Goal: Task Accomplishment & Management: Manage account settings

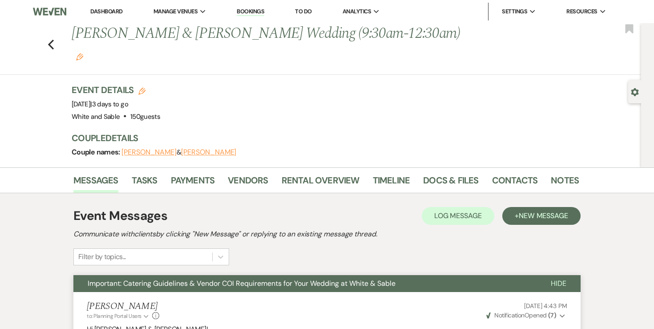
click at [117, 14] on link "Dashboard" at bounding box center [106, 12] width 32 height 8
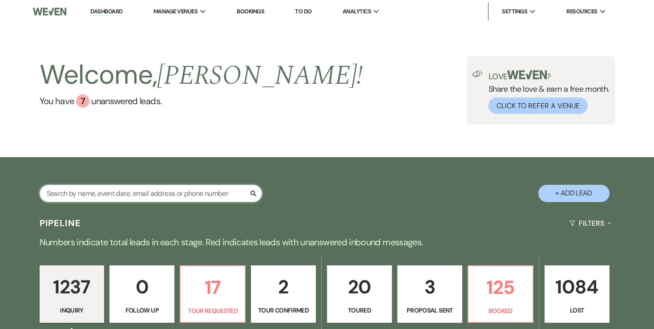
click at [151, 193] on input "text" at bounding box center [151, 193] width 223 height 17
type input "m"
type input "[PERSON_NAME]"
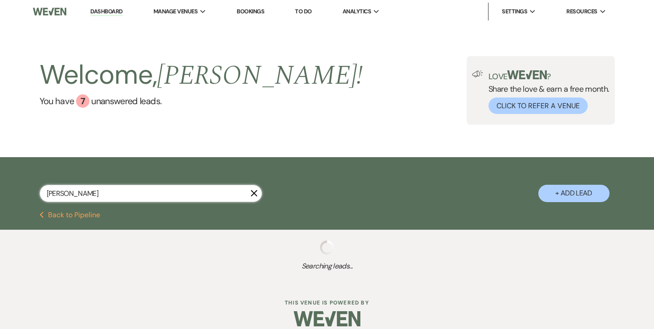
select select "8"
select select "4"
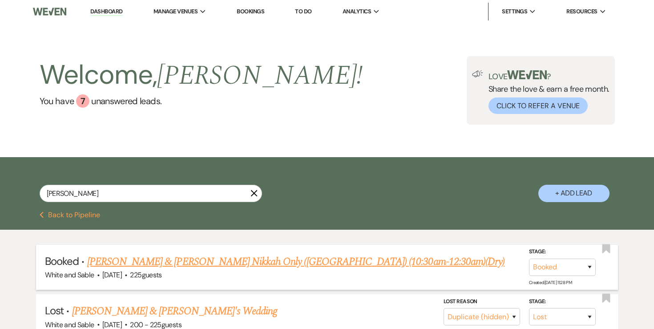
click at [166, 267] on link "[PERSON_NAME] & [PERSON_NAME] Nikkah Only ([GEOGRAPHIC_DATA]) (10:30am-12:30am)…" at bounding box center [295, 262] width 417 height 16
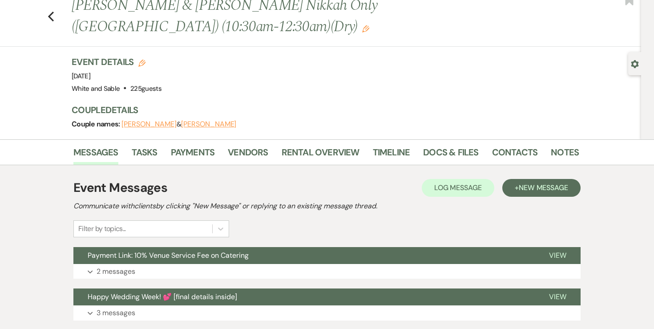
scroll to position [28, 0]
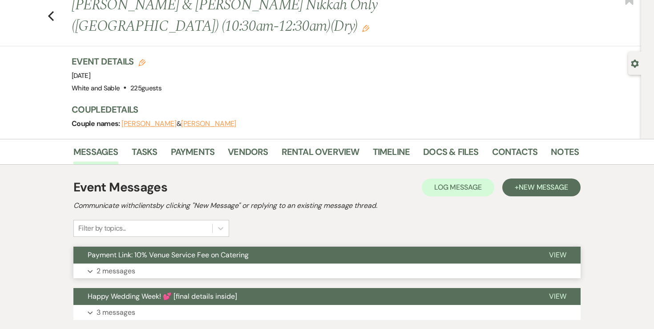
click at [125, 267] on p "2 messages" at bounding box center [116, 271] width 39 height 12
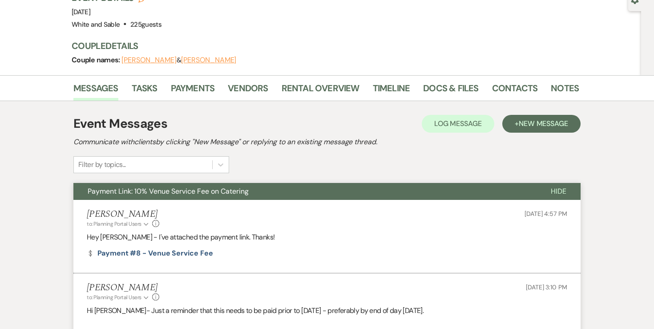
scroll to position [84, 0]
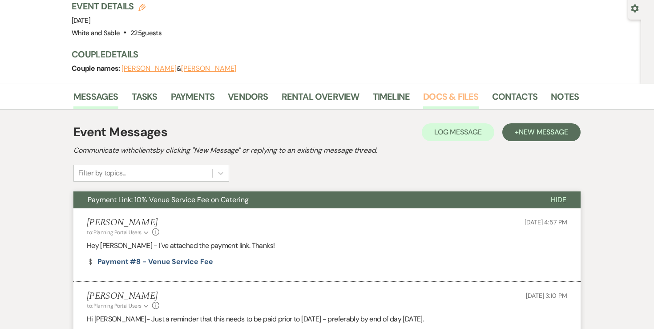
click at [441, 106] on link "Docs & Files" at bounding box center [450, 99] width 55 height 20
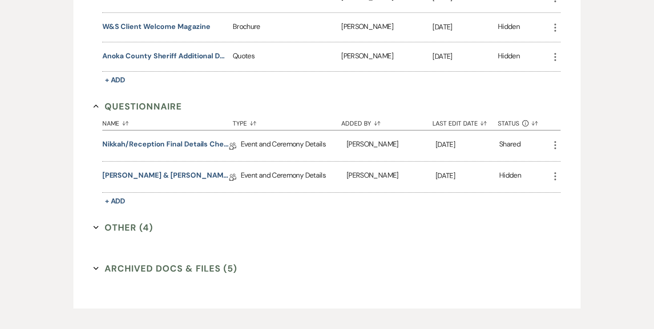
scroll to position [1852, 0]
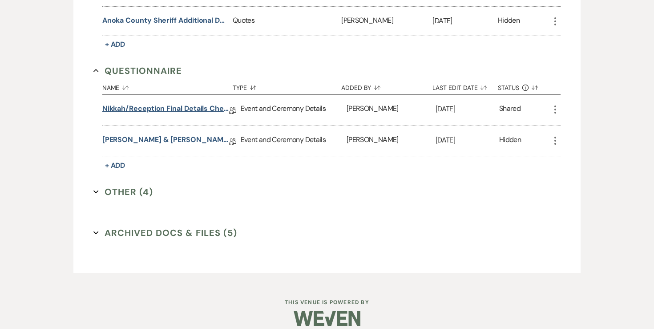
click at [213, 103] on link "Nikkah/Reception Final Details Checklist - [PERSON_NAME] & [PERSON_NAME]" at bounding box center [165, 110] width 127 height 14
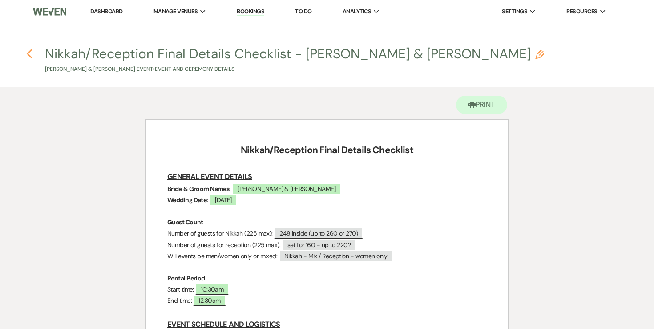
click at [29, 54] on icon "Previous" at bounding box center [29, 54] width 7 height 11
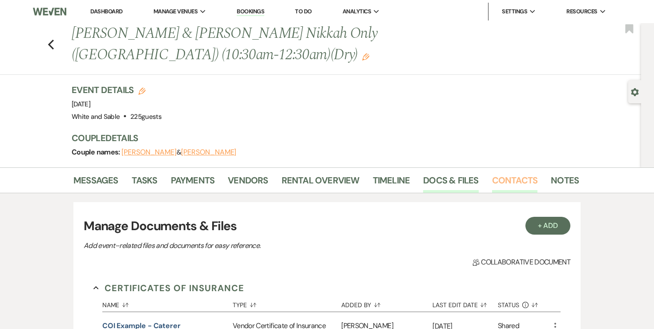
click at [507, 181] on link "Contacts" at bounding box center [515, 183] width 46 height 20
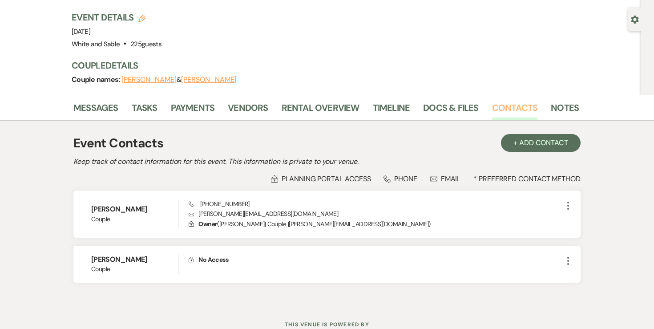
scroll to position [76, 0]
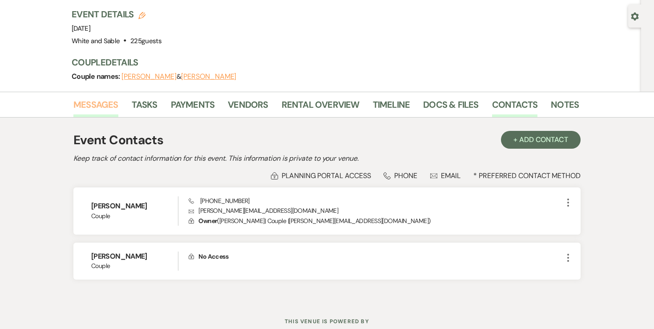
click at [97, 108] on link "Messages" at bounding box center [95, 107] width 45 height 20
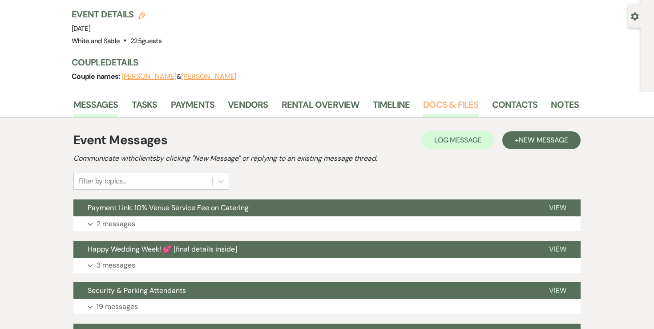
click at [437, 111] on link "Docs & Files" at bounding box center [450, 107] width 55 height 20
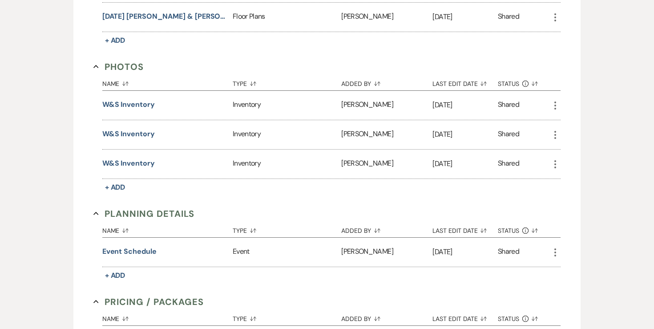
scroll to position [1852, 0]
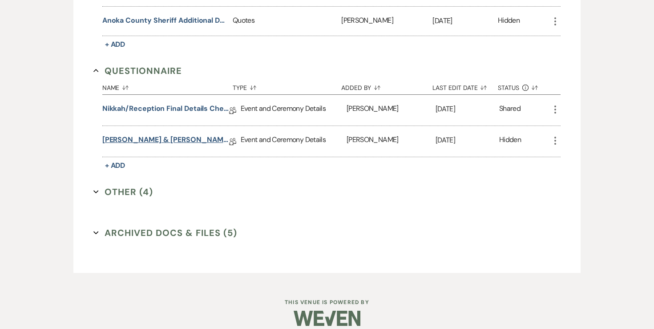
click at [170, 134] on link "[PERSON_NAME] & [PERSON_NAME] Final Details - [DATE]" at bounding box center [165, 141] width 127 height 14
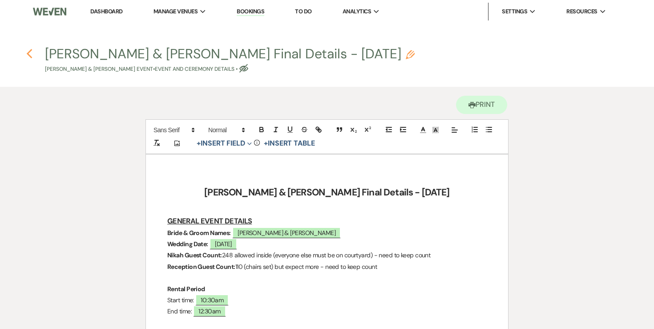
click at [29, 53] on icon "Previous" at bounding box center [29, 54] width 7 height 11
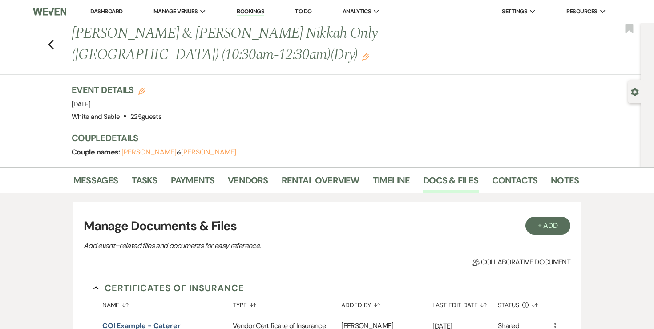
click at [104, 8] on link "Dashboard" at bounding box center [106, 12] width 32 height 8
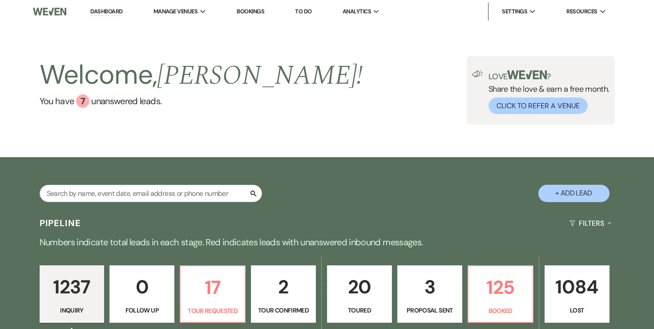
scroll to position [12, 0]
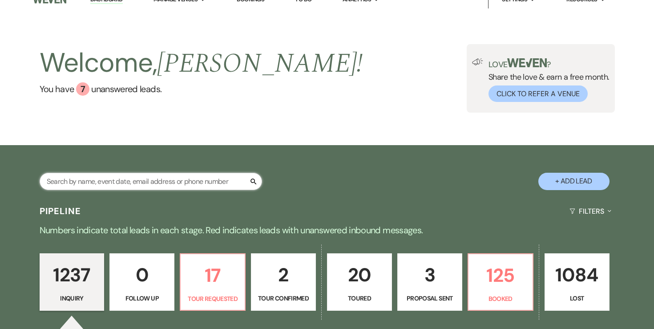
click at [169, 183] on input "text" at bounding box center [151, 181] width 223 height 17
type input "[PERSON_NAME]"
select select "8"
select select "4"
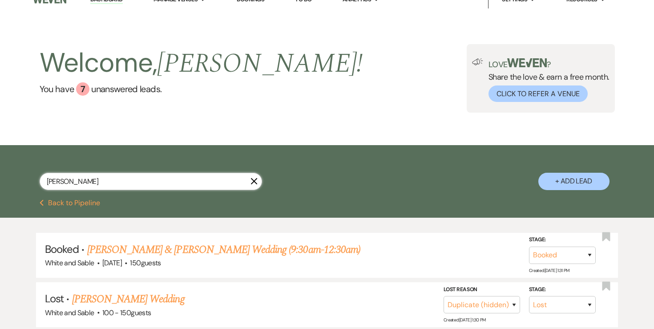
scroll to position [12, 0]
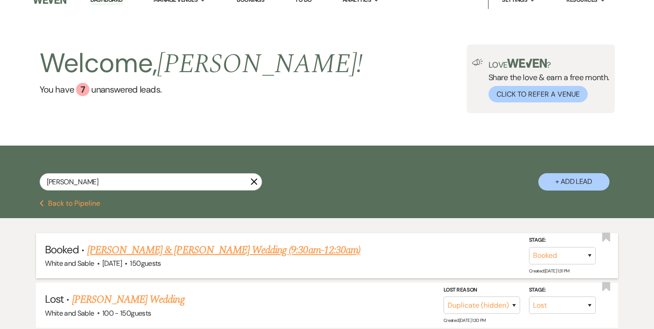
click at [287, 249] on link "[PERSON_NAME] & [PERSON_NAME] Wedding (9:30am-12:30am)" at bounding box center [223, 250] width 273 height 16
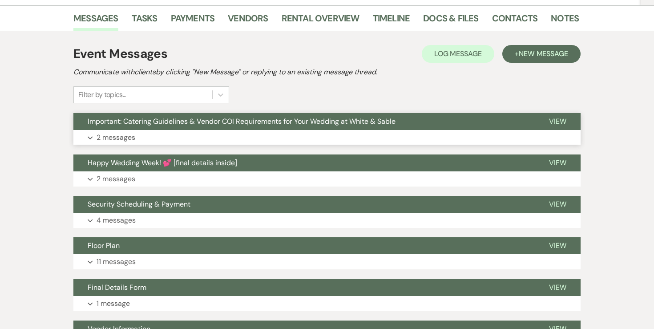
scroll to position [162, 0]
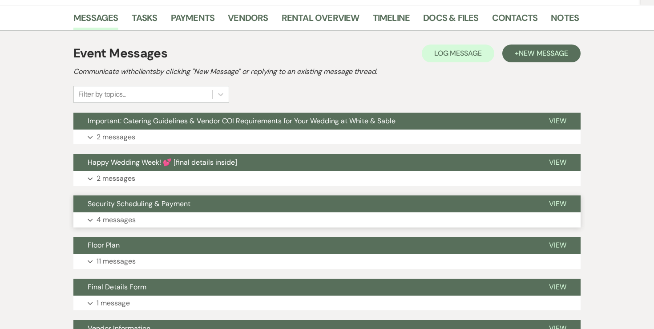
click at [115, 214] on p "4 messages" at bounding box center [116, 220] width 39 height 12
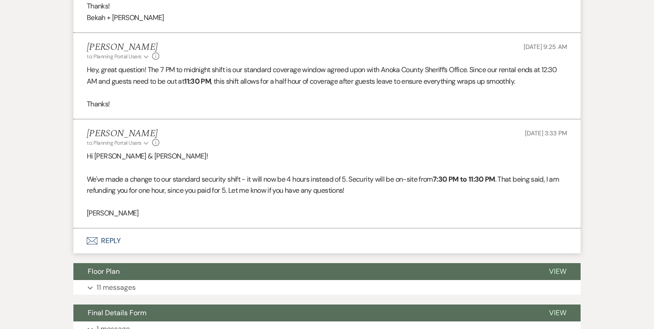
scroll to position [636, 0]
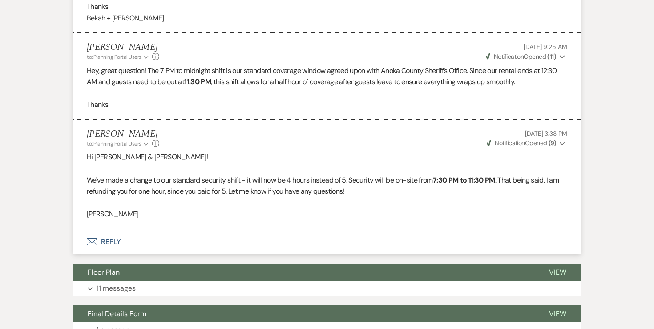
click at [113, 229] on button "Envelope Reply" at bounding box center [326, 241] width 507 height 25
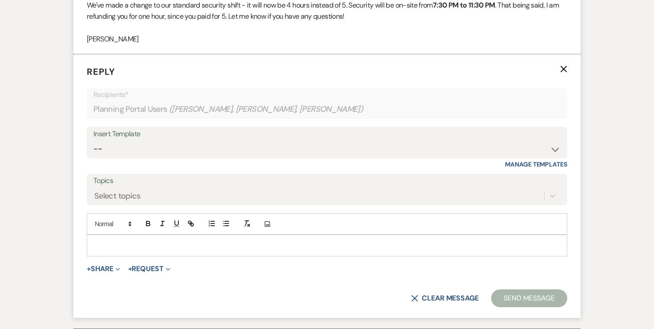
scroll to position [812, 0]
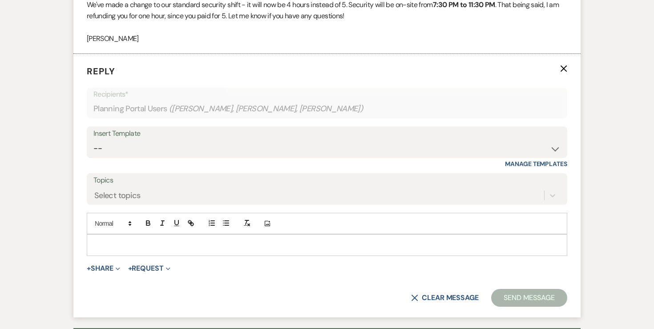
click at [126, 235] on div at bounding box center [327, 245] width 480 height 20
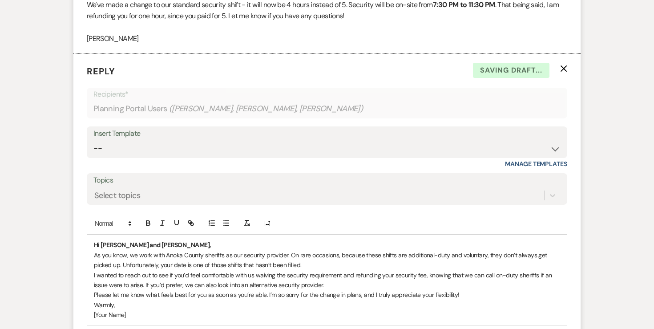
click at [136, 241] on strong "Hi [PERSON_NAME] and [PERSON_NAME]," at bounding box center [152, 245] width 117 height 8
click at [147, 223] on icon "button" at bounding box center [148, 224] width 4 height 2
click at [154, 240] on p "Hi [PERSON_NAME] and [PERSON_NAME]," at bounding box center [327, 245] width 466 height 10
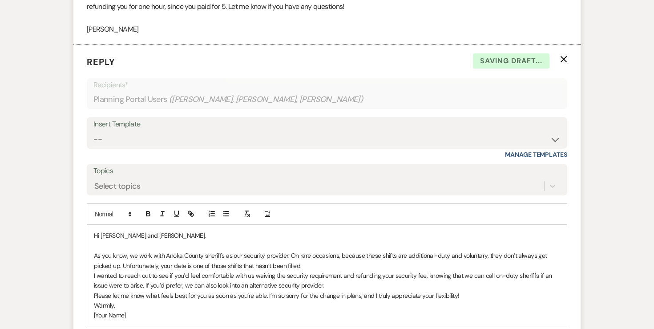
scroll to position [833, 0]
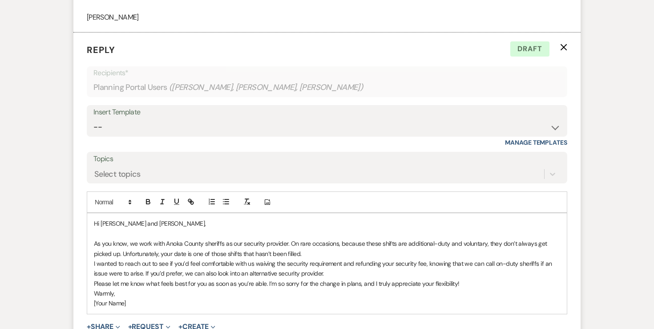
click at [310, 239] on p "As you know, we work with Anoka County sheriffs as our security provider. On ra…" at bounding box center [327, 249] width 466 height 20
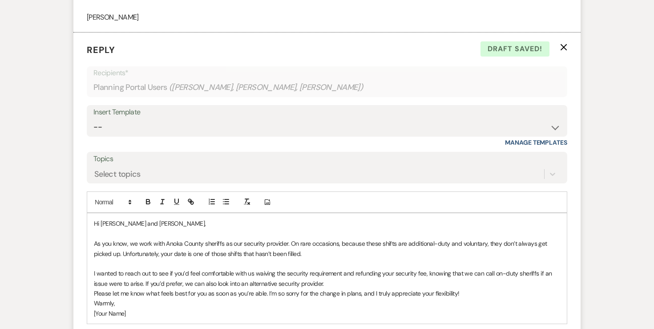
click at [328, 268] on p "I wanted to reach out to see if you’d feel comfortable with us waiving the secu…" at bounding box center [327, 278] width 466 height 20
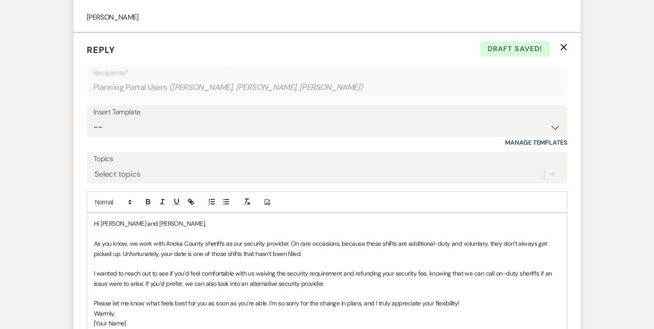
click at [94, 308] on p "Warmly," at bounding box center [327, 313] width 466 height 10
click at [103, 328] on p "[Your Name]" at bounding box center [327, 333] width 466 height 10
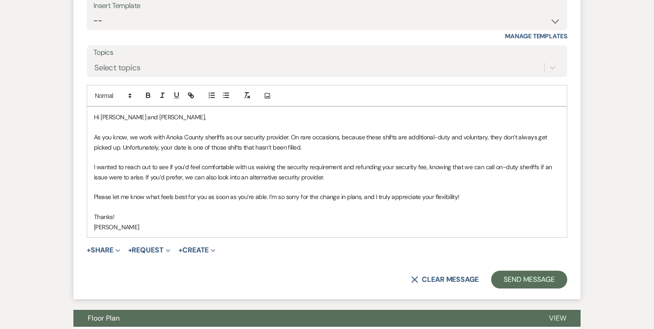
scroll to position [943, 0]
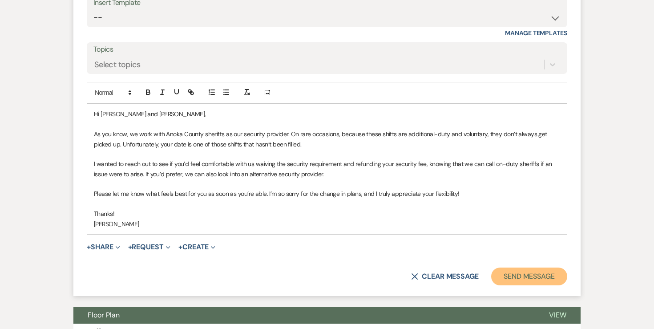
click at [510, 267] on button "Send Message" at bounding box center [529, 276] width 76 height 18
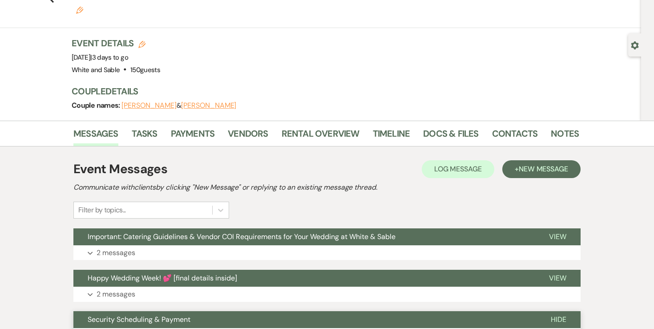
scroll to position [0, 0]
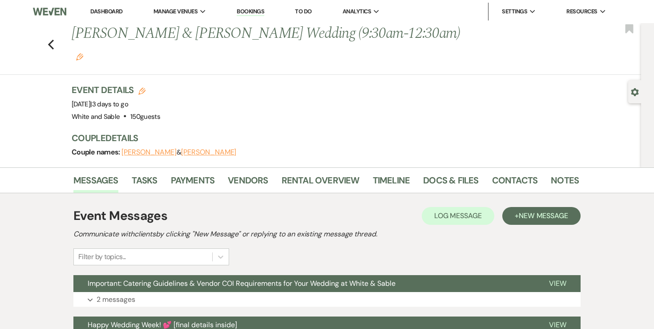
click at [112, 10] on link "Dashboard" at bounding box center [106, 12] width 32 height 8
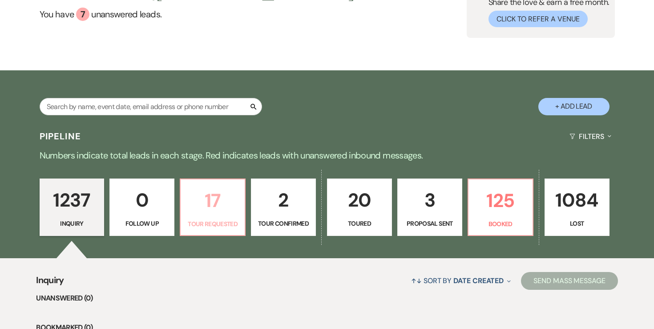
click at [226, 205] on p "17" at bounding box center [212, 201] width 53 height 30
select select "2"
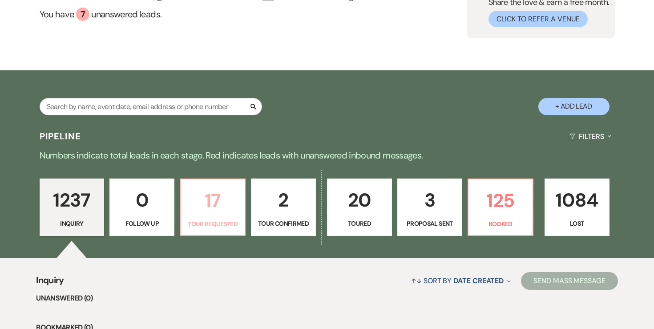
select select "2"
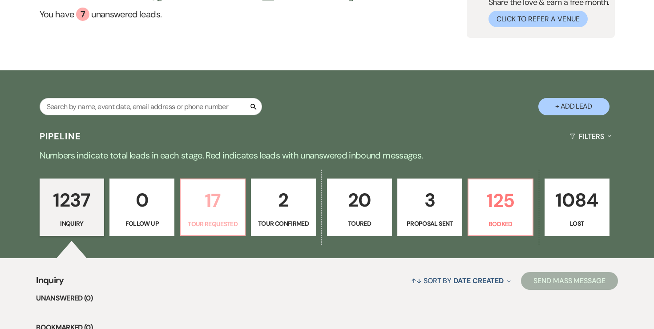
select select "2"
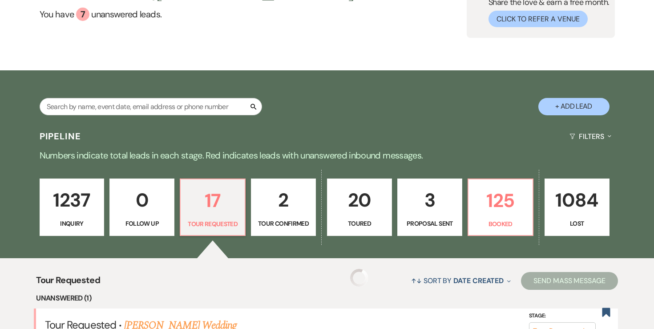
select select "2"
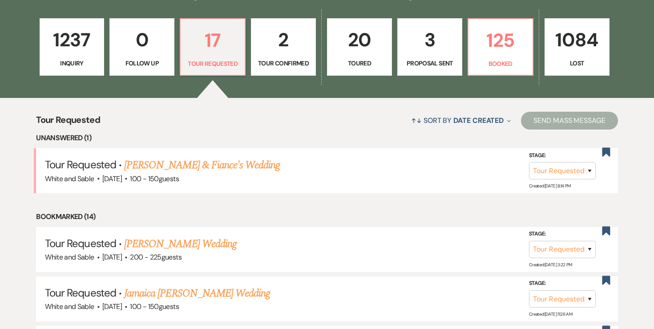
scroll to position [247, 0]
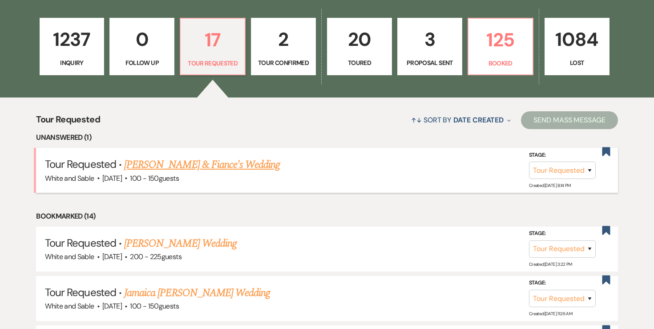
click at [204, 165] on link "[PERSON_NAME] & Fiance's Wedding" at bounding box center [202, 165] width 156 height 16
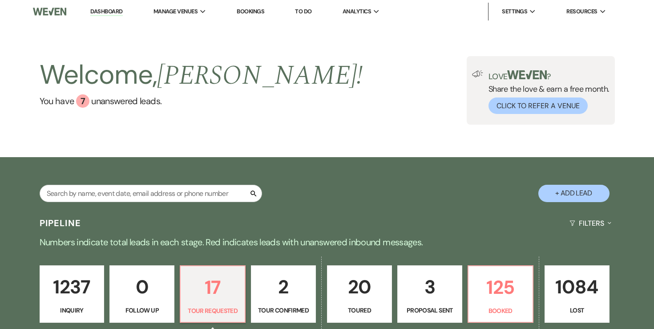
select select "2"
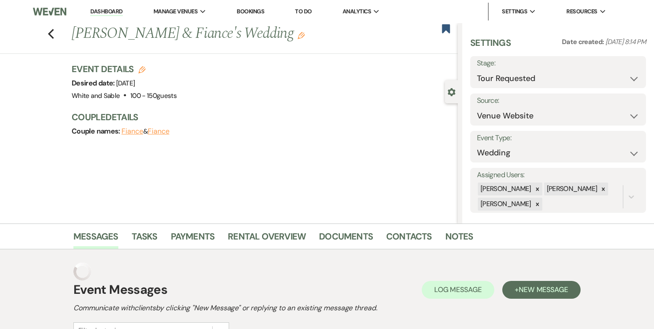
select select "6"
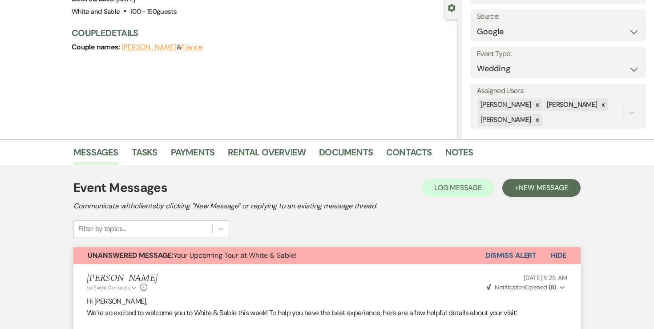
scroll to position [97, 0]
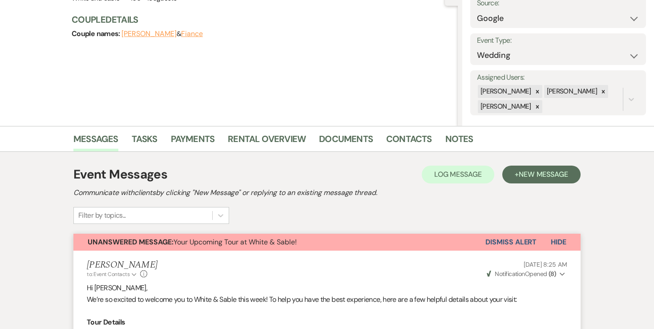
click at [498, 239] on button "Dismiss Alert" at bounding box center [511, 242] width 51 height 17
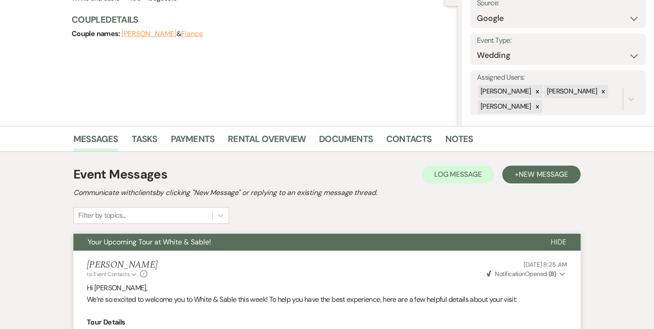
scroll to position [0, 0]
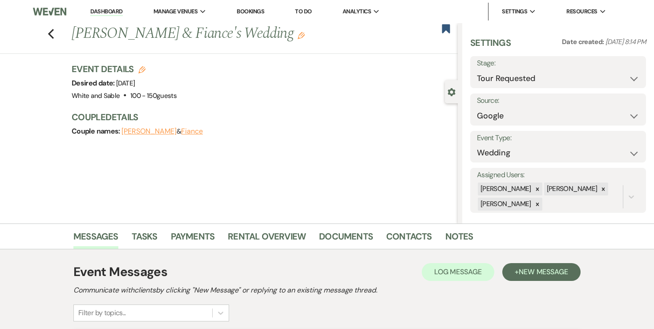
click at [46, 30] on div "Previous [PERSON_NAME] & [PERSON_NAME]'s Wedding Edit Bookmark" at bounding box center [227, 38] width 462 height 31
click at [50, 31] on icon "Previous" at bounding box center [51, 33] width 7 height 11
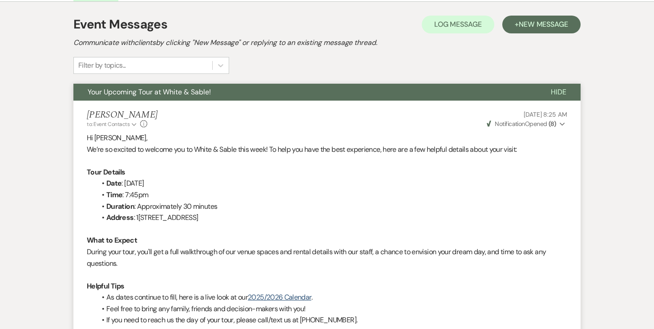
select select "2"
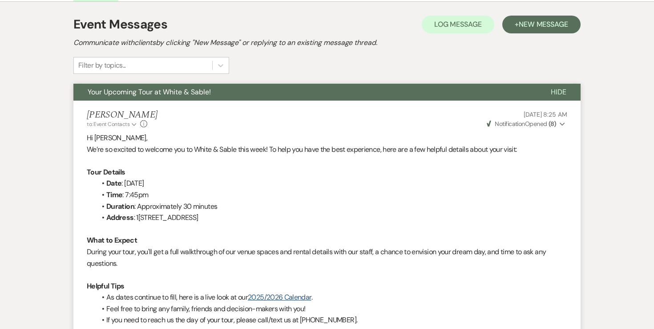
select select "2"
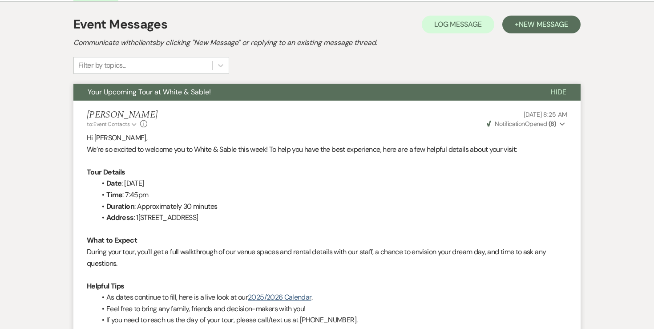
select select "2"
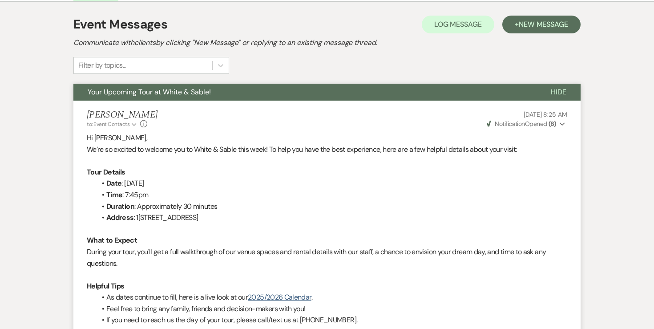
select select "2"
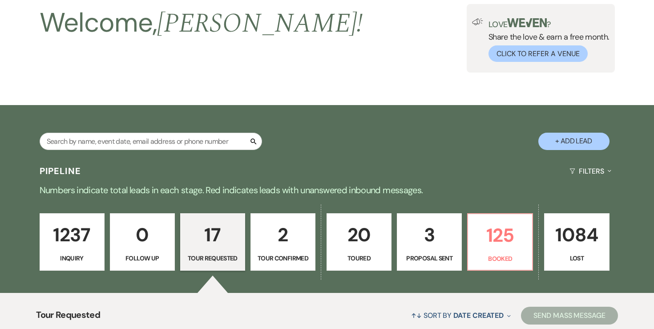
scroll to position [32, 0]
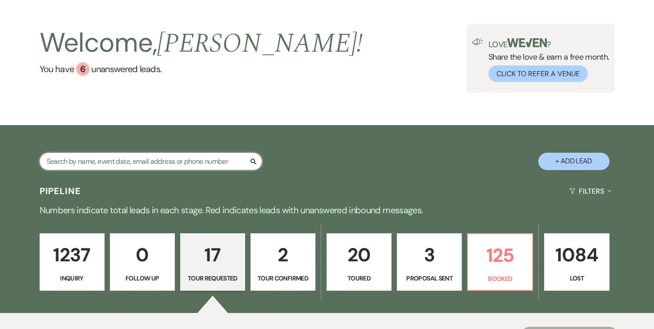
click at [117, 157] on input "text" at bounding box center [151, 161] width 223 height 17
type input "adna"
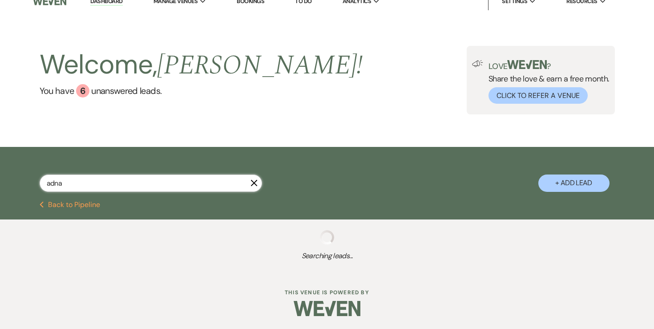
select select "8"
select select "10"
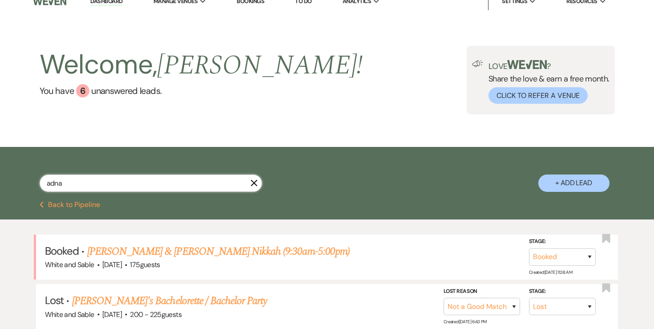
scroll to position [46, 0]
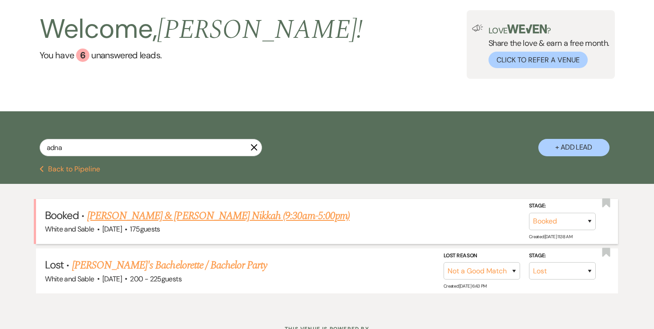
click at [146, 217] on link "[PERSON_NAME] & [PERSON_NAME] Nikkah (9:30am-5:00pm)" at bounding box center [218, 216] width 263 height 16
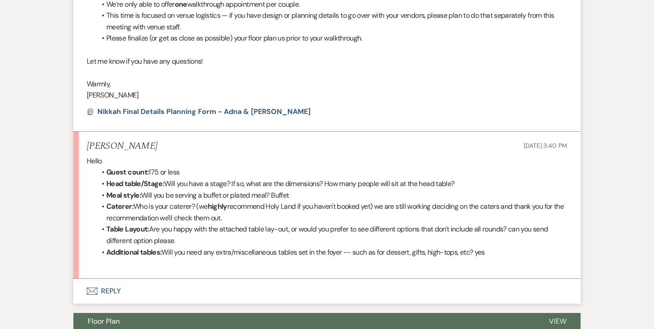
scroll to position [437, 0]
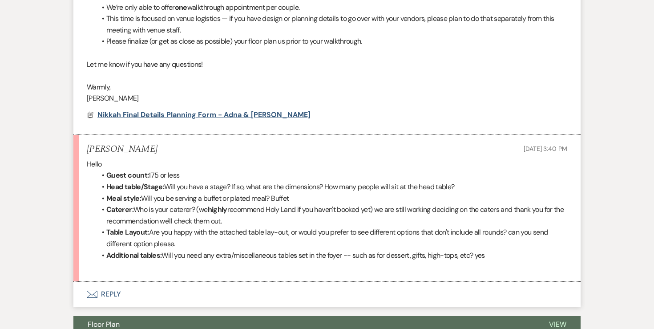
click at [189, 119] on span "Nikkah Final Details Planning Form - Adna & [PERSON_NAME]" at bounding box center [203, 114] width 213 height 9
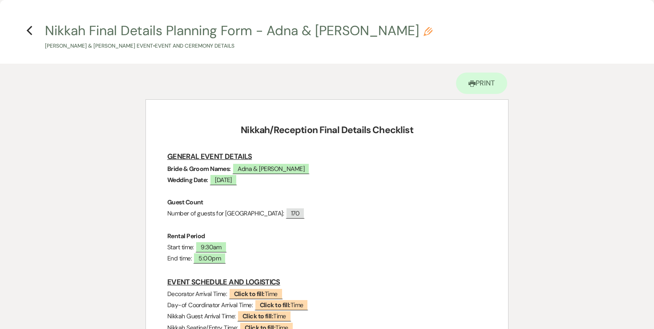
select select "8"
select select "10"
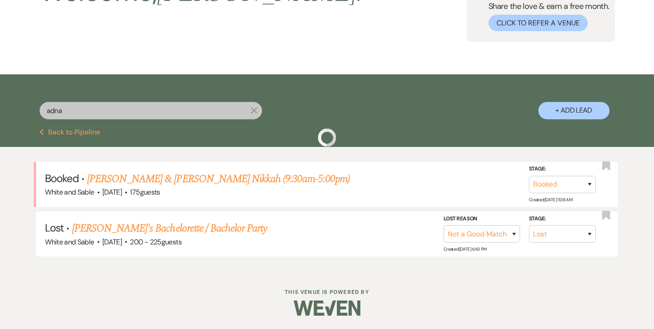
scroll to position [46, 0]
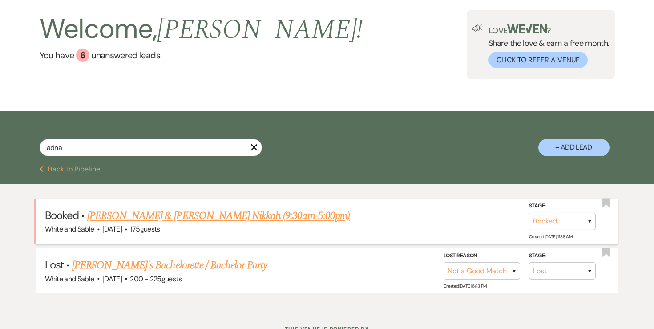
click at [122, 219] on link "[PERSON_NAME] & [PERSON_NAME] Nikkah (9:30am-5:00pm)" at bounding box center [218, 216] width 263 height 16
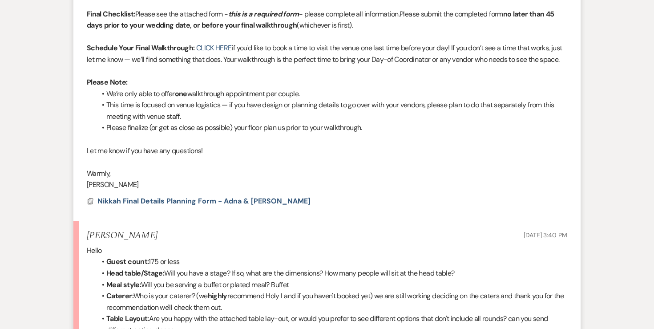
scroll to position [352, 0]
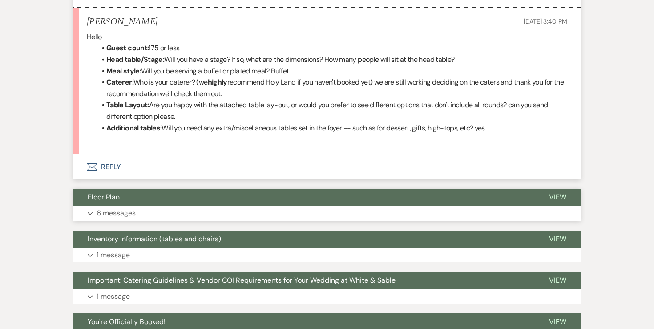
click at [115, 219] on p "6 messages" at bounding box center [116, 213] width 39 height 12
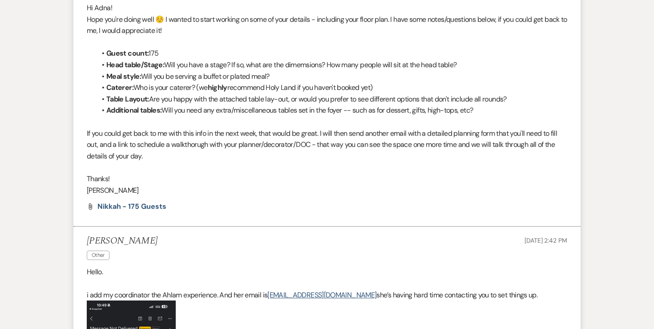
scroll to position [802, 0]
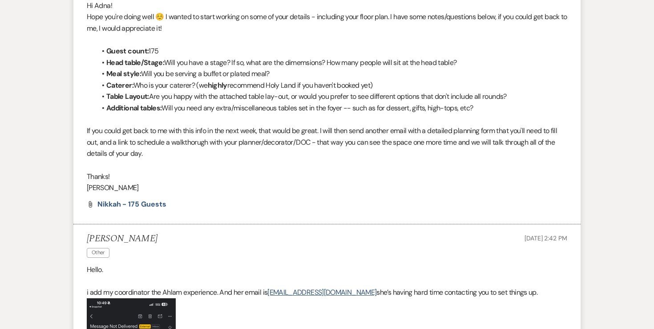
click at [113, 219] on li "[PERSON_NAME] to: Planning Portal Users Expand Info [DATE] 2:44 PM Weven Check …" at bounding box center [326, 96] width 507 height 256
click at [113, 209] on span "Nikkah - 175 Guests" at bounding box center [131, 203] width 69 height 9
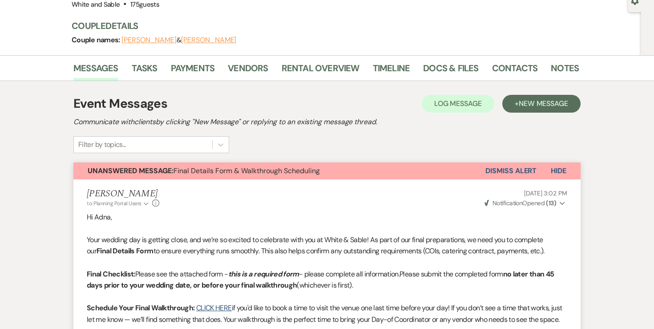
scroll to position [0, 0]
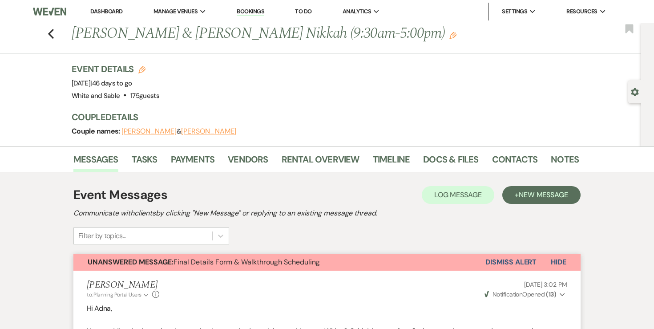
click at [102, 10] on link "Dashboard" at bounding box center [106, 12] width 32 height 8
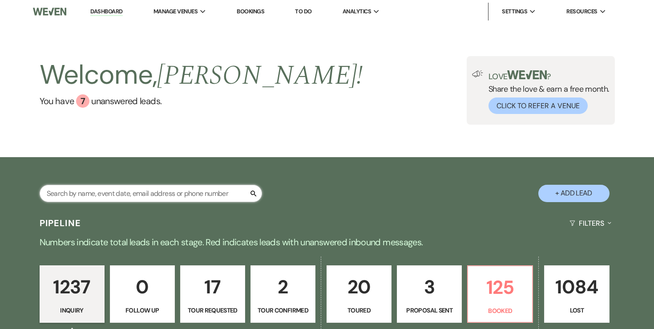
click at [190, 199] on input "text" at bounding box center [151, 193] width 223 height 17
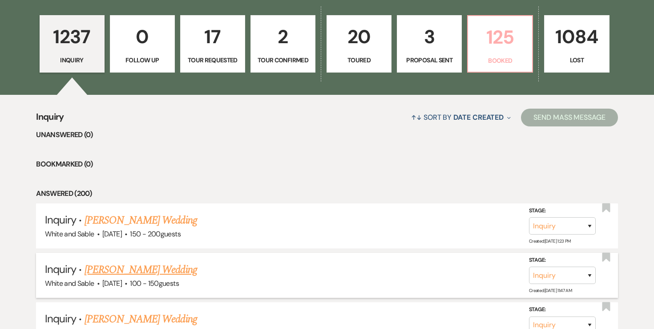
scroll to position [196, 0]
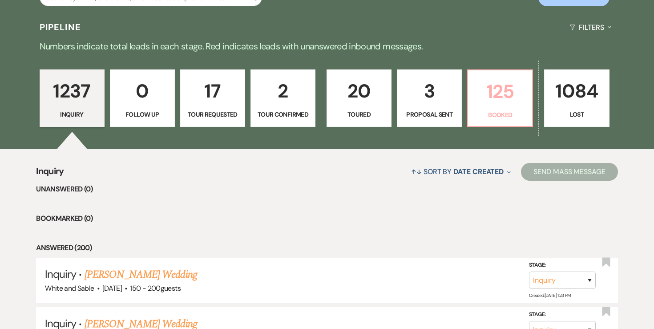
click at [497, 106] on link "125 Booked" at bounding box center [500, 98] width 66 height 58
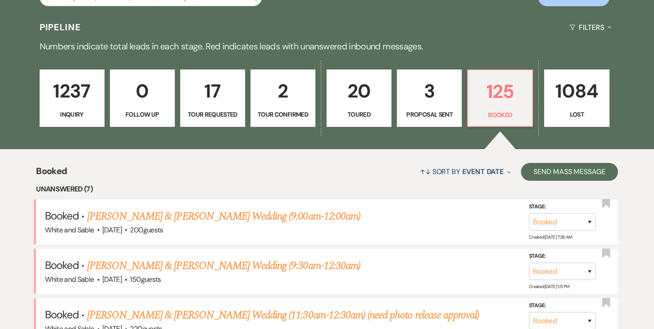
scroll to position [280, 0]
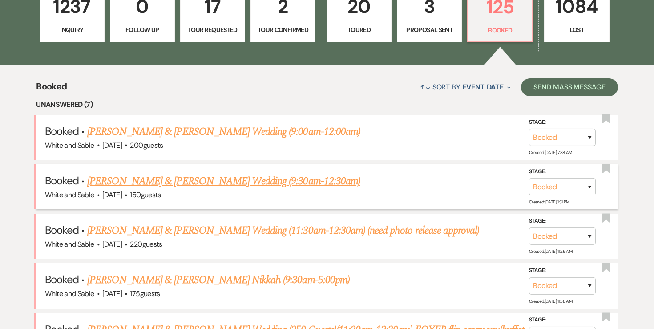
click at [267, 177] on link "[PERSON_NAME] & [PERSON_NAME] Wedding (9:30am-12:30am)" at bounding box center [223, 181] width 273 height 16
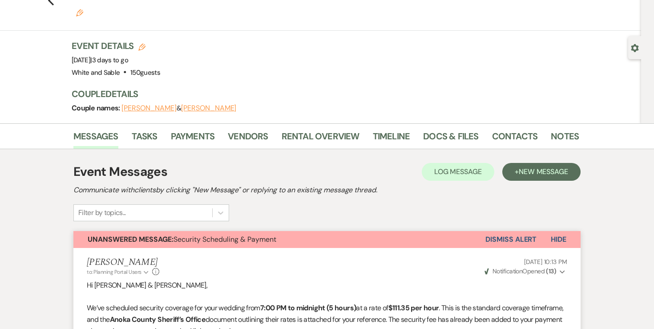
scroll to position [18, 0]
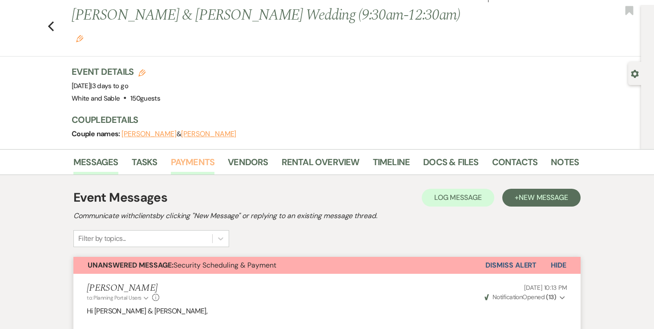
click at [199, 155] on link "Payments" at bounding box center [193, 165] width 44 height 20
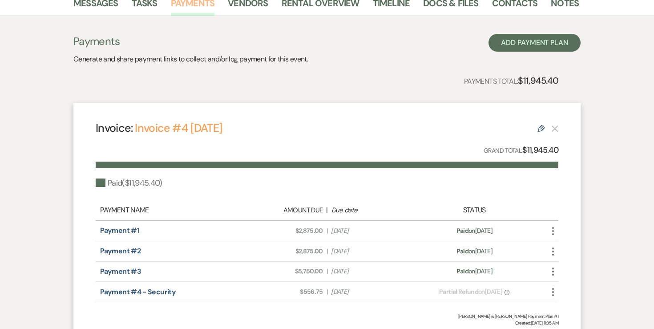
scroll to position [236, 0]
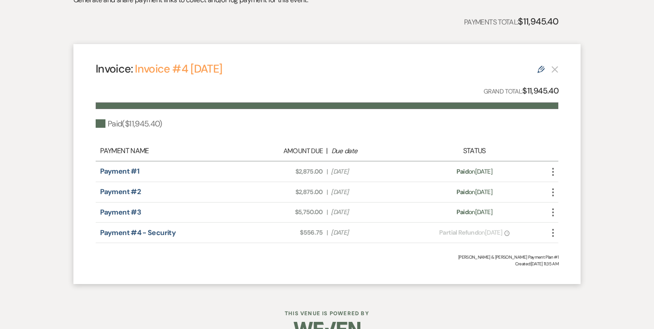
click at [553, 229] on use "button" at bounding box center [553, 233] width 2 height 8
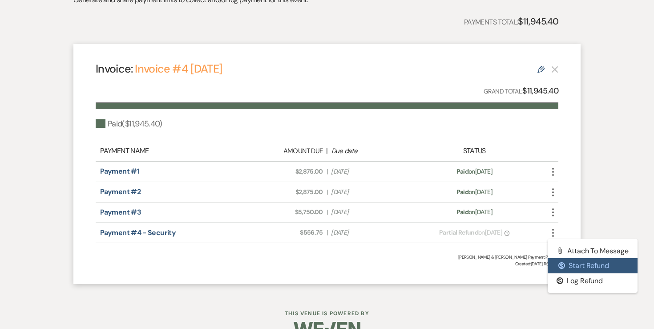
click at [562, 258] on button "$ Start Refund" at bounding box center [593, 265] width 90 height 15
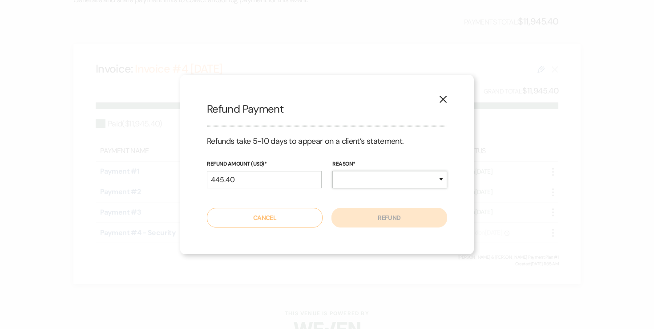
click at [340, 182] on select "Duplicate Fraudulent Requested by Customer Other" at bounding box center [389, 179] width 115 height 17
select select "other"
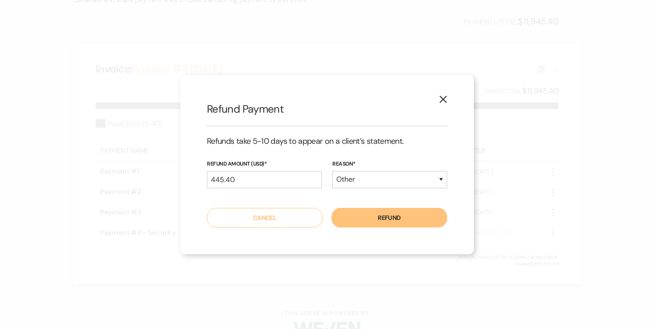
click at [360, 216] on button "Refund" at bounding box center [390, 218] width 116 height 20
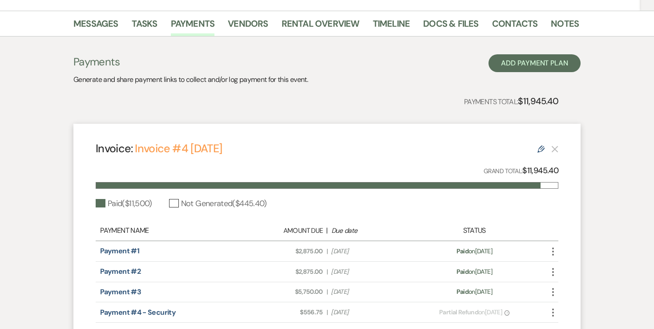
scroll to position [63, 0]
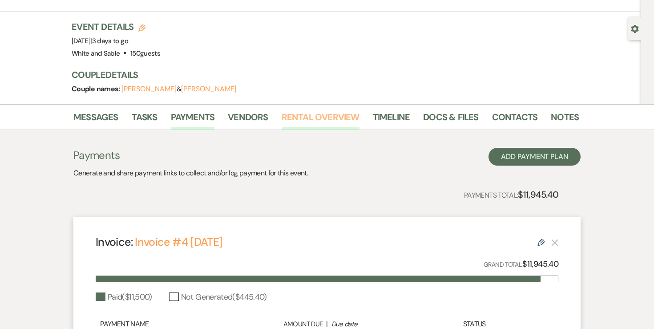
click at [290, 110] on link "Rental Overview" at bounding box center [321, 120] width 78 height 20
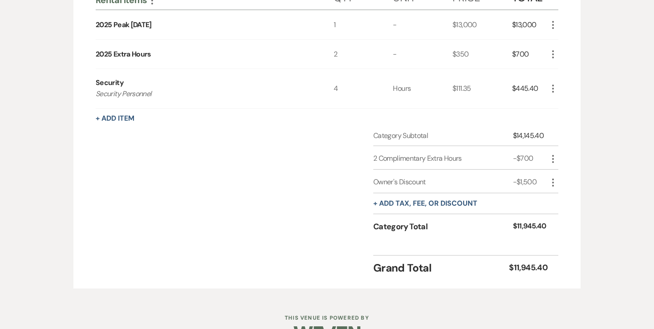
scroll to position [278, 0]
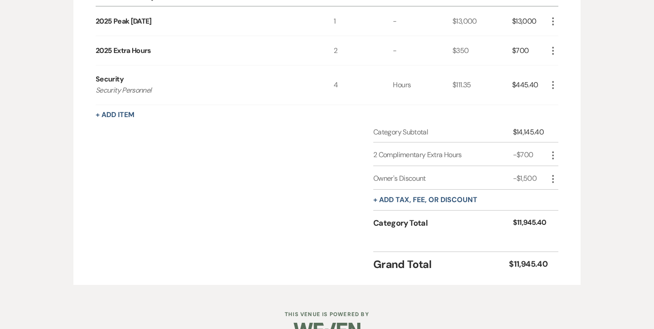
click at [555, 80] on icon "More" at bounding box center [553, 85] width 11 height 11
click at [575, 56] on div "Rental Items More Qty Unit Price Total 2025 Peak [DATE] 1 - $13,000 $13,000 Mor…" at bounding box center [326, 126] width 507 height 318
click at [399, 196] on button "+ Add tax, fee, or discount" at bounding box center [425, 199] width 104 height 7
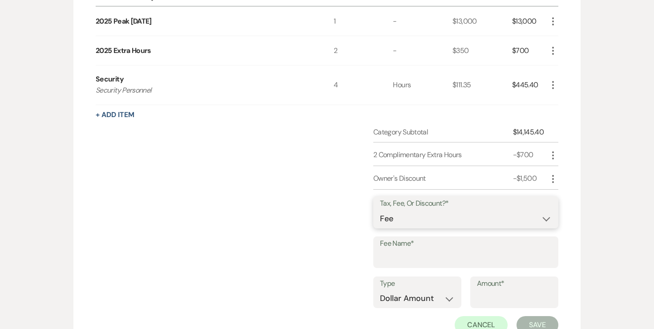
click at [399, 210] on select "Fee Discount Tax" at bounding box center [466, 218] width 172 height 17
select select "2"
click at [413, 250] on input "Fee Name*" at bounding box center [466, 258] width 172 height 17
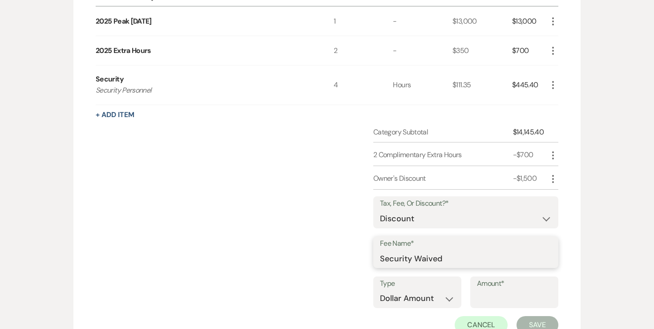
type input "Security Waived"
click at [484, 290] on input "Amount*" at bounding box center [514, 298] width 75 height 17
type input "445.40"
click at [533, 316] on button "Save" at bounding box center [538, 325] width 42 height 18
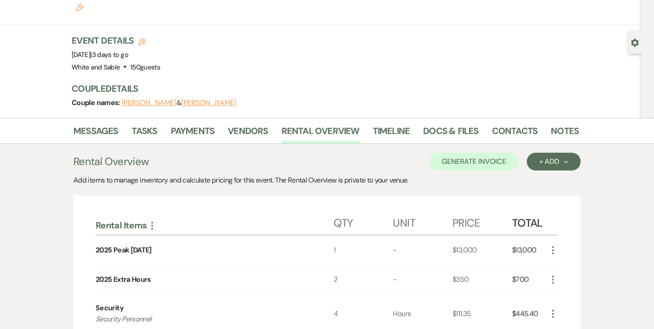
scroll to position [34, 0]
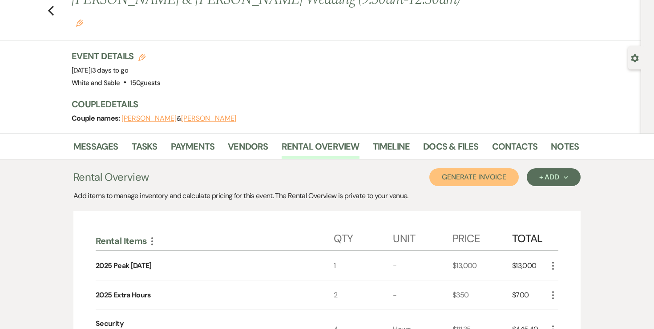
click at [468, 168] on button "Generate Invoice" at bounding box center [473, 177] width 89 height 18
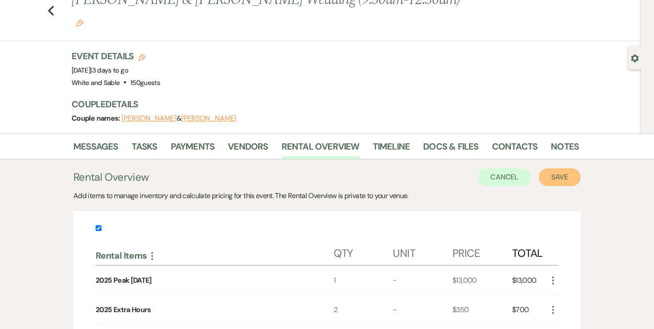
click at [543, 168] on button "Save" at bounding box center [560, 177] width 42 height 18
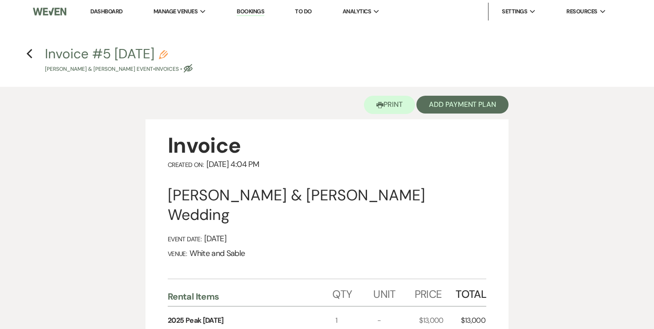
click at [168, 53] on icon "Pencil" at bounding box center [163, 54] width 9 height 9
select select "22"
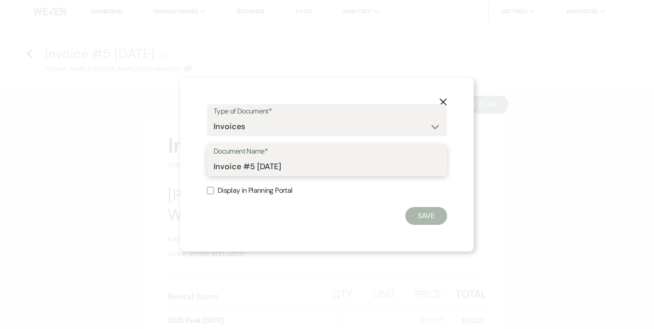
click at [322, 164] on input "Invoice #5 [DATE]" at bounding box center [327, 166] width 227 height 17
type input "Invoice #5 [DATE] (security waived)"
click at [413, 211] on button "Save" at bounding box center [426, 216] width 42 height 18
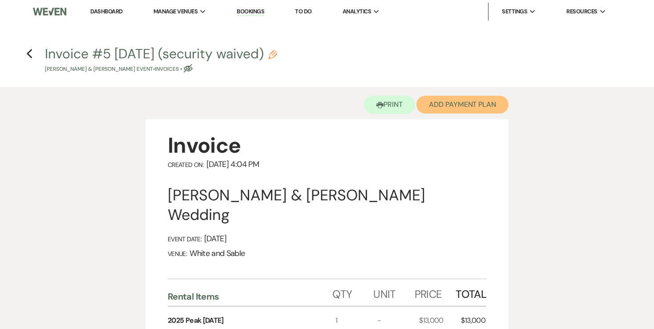
click at [447, 105] on button "Add Payment Plan" at bounding box center [463, 105] width 92 height 18
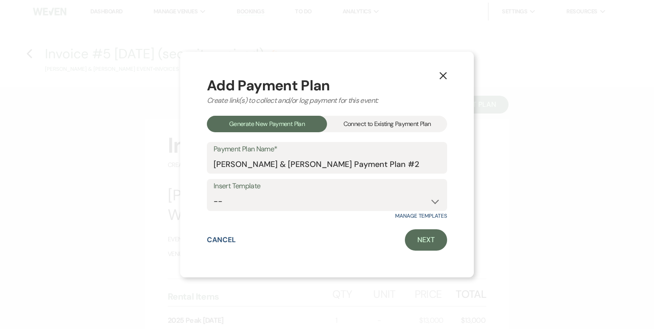
click at [404, 117] on div "Connect to Existing Payment Plan" at bounding box center [387, 124] width 120 height 16
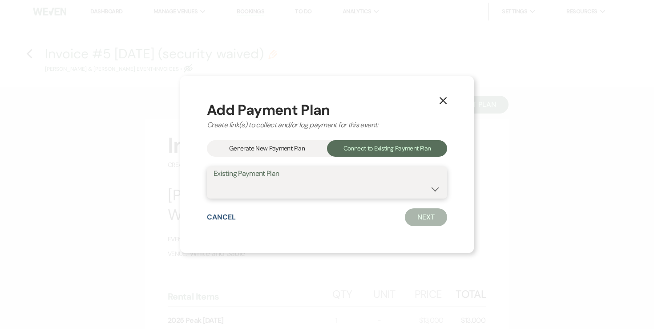
click at [346, 186] on select "[PERSON_NAME] & [PERSON_NAME] Payment Plan #1" at bounding box center [327, 188] width 227 height 17
select select "12512"
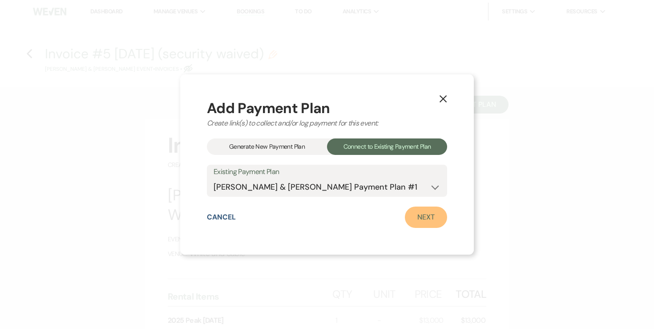
click at [416, 217] on link "Next" at bounding box center [426, 217] width 42 height 21
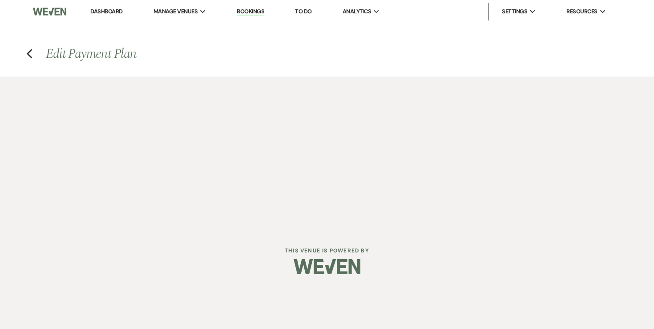
select select "27621"
select select "1"
select select "true"
select select "1"
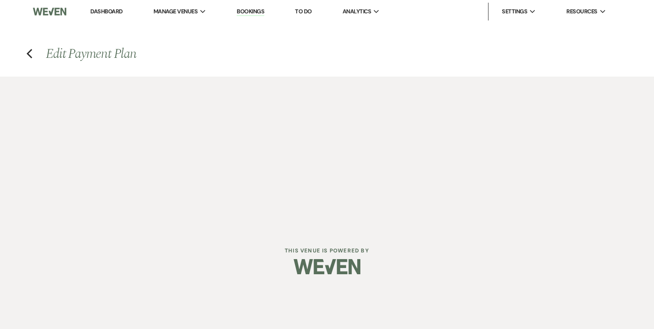
select select "true"
select select "1"
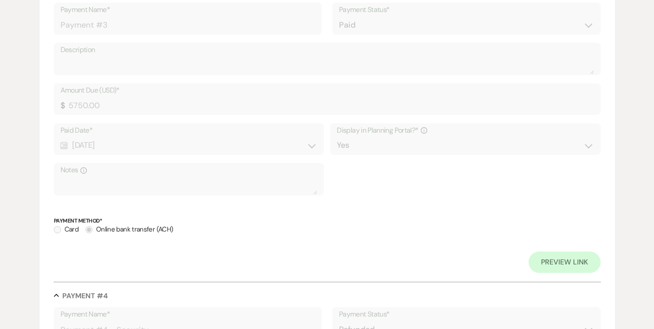
scroll to position [1243, 0]
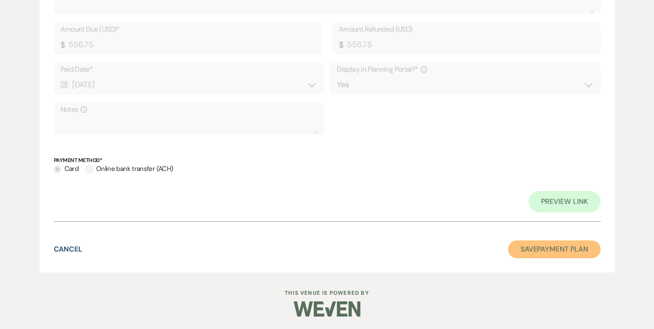
click at [537, 247] on button "Save Payment Plan" at bounding box center [554, 249] width 93 height 18
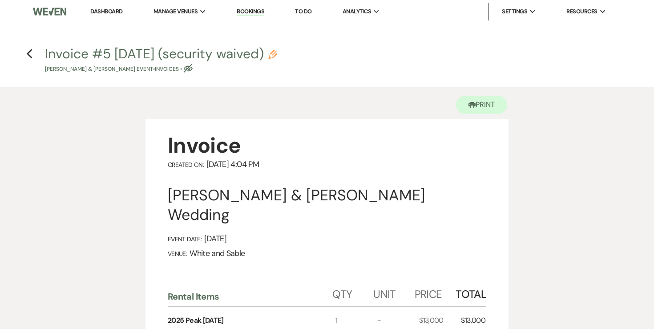
click at [25, 50] on h4 "Previous Invoice #5 [DATE] (security waived) Pencil [PERSON_NAME] & [PERSON_NAM…" at bounding box center [327, 59] width 641 height 29
click at [29, 56] on use "button" at bounding box center [29, 54] width 6 height 10
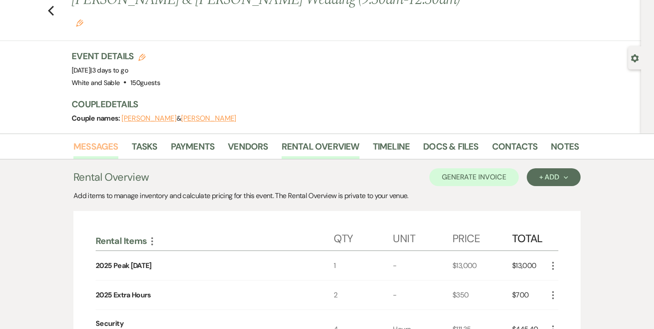
click at [109, 139] on link "Messages" at bounding box center [95, 149] width 45 height 20
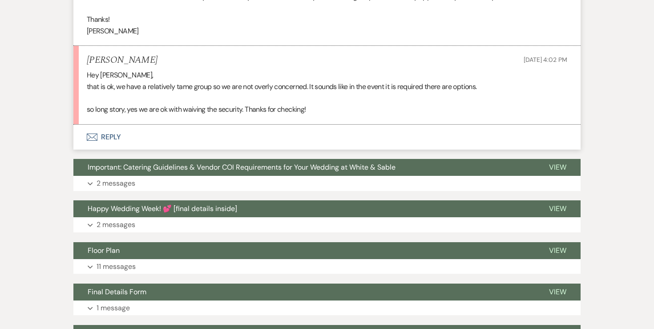
click at [104, 125] on button "Envelope Reply" at bounding box center [326, 137] width 507 height 25
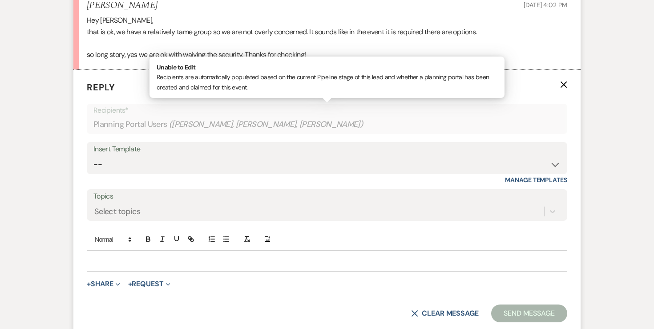
scroll to position [984, 0]
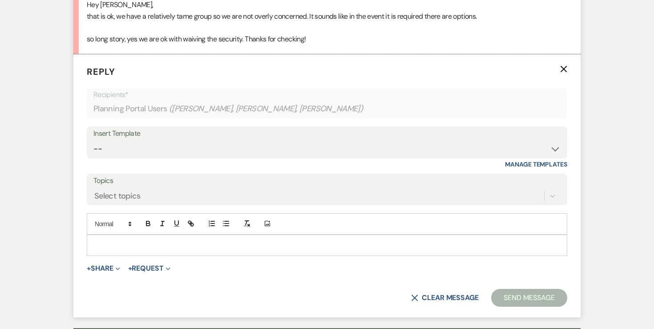
click at [182, 235] on div at bounding box center [327, 245] width 480 height 20
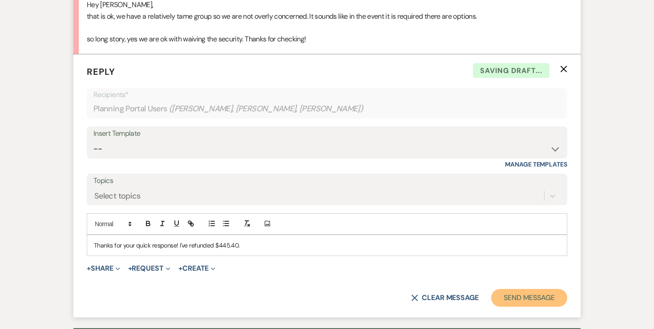
click at [522, 289] on button "Send Message" at bounding box center [529, 298] width 76 height 18
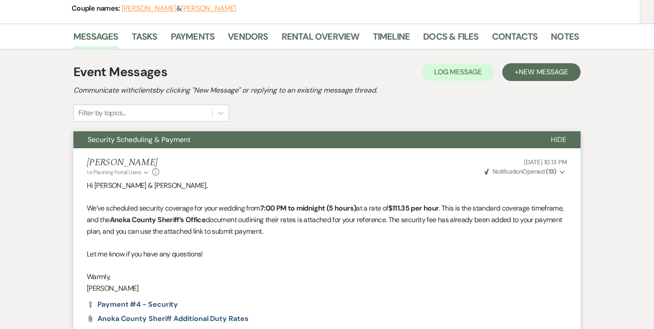
scroll to position [0, 0]
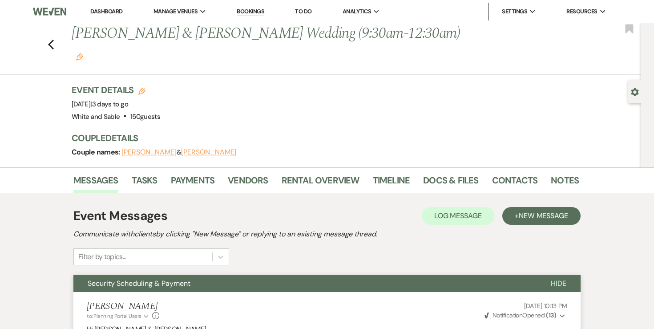
click at [104, 11] on link "Dashboard" at bounding box center [106, 12] width 32 height 8
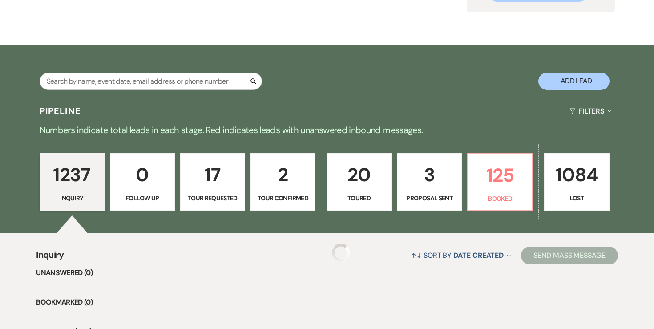
scroll to position [118, 0]
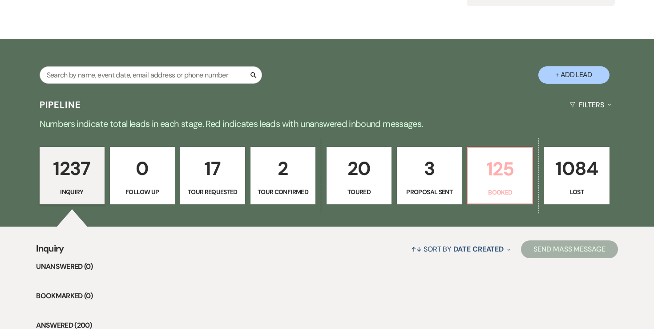
click at [510, 183] on p "125" at bounding box center [500, 169] width 53 height 30
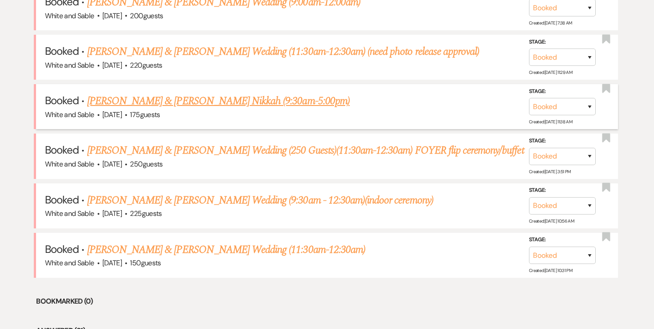
scroll to position [415, 0]
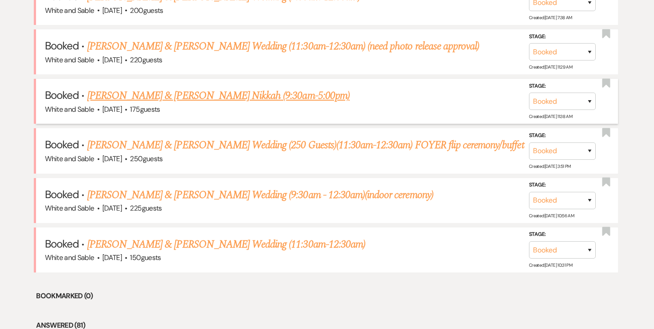
click at [268, 99] on link "[PERSON_NAME] & [PERSON_NAME] Nikkah (9:30am-5:00pm)" at bounding box center [218, 96] width 263 height 16
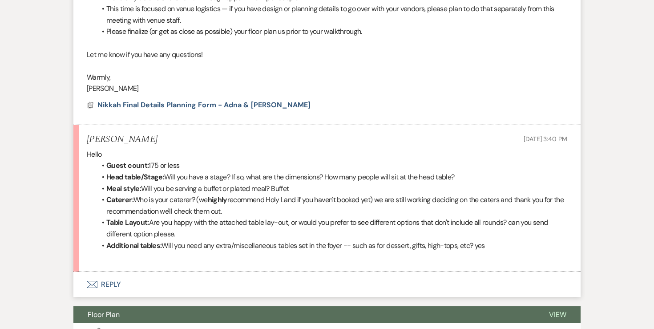
scroll to position [449, 0]
